Goal: Go to known website: Access a specific website the user already knows

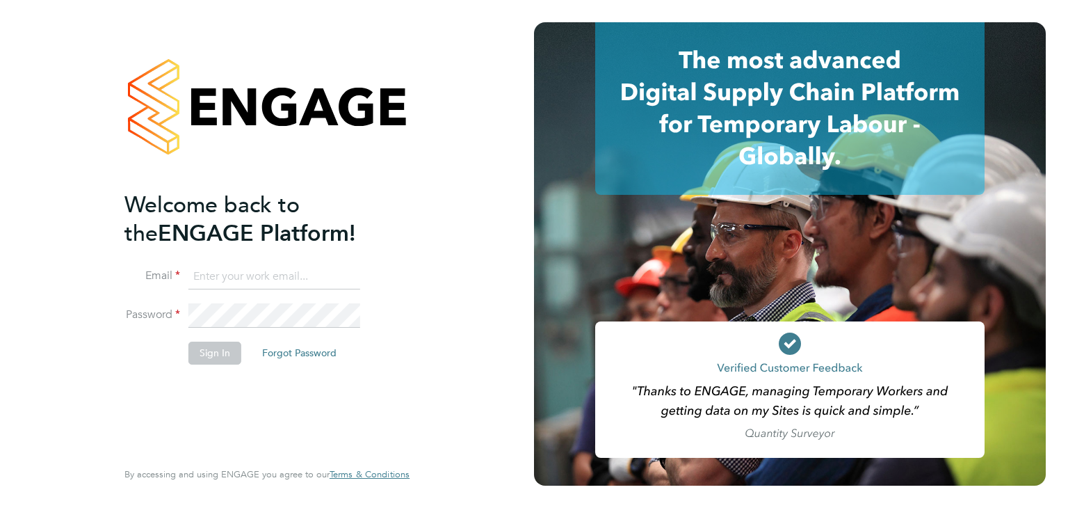
click at [252, 275] on input at bounding box center [275, 276] width 172 height 25
click at [275, 282] on input at bounding box center [275, 276] width 172 height 25
type input "[PERSON_NAME][EMAIL_ADDRESS][PERSON_NAME][DOMAIN_NAME]"
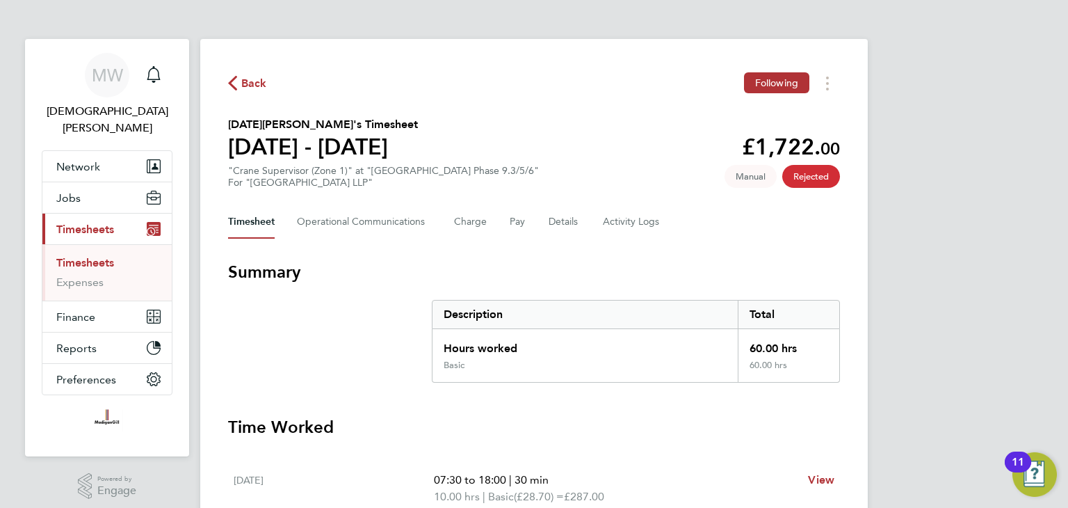
click at [250, 88] on span "Back" at bounding box center [254, 83] width 26 height 17
